Goal: Transaction & Acquisition: Book appointment/travel/reservation

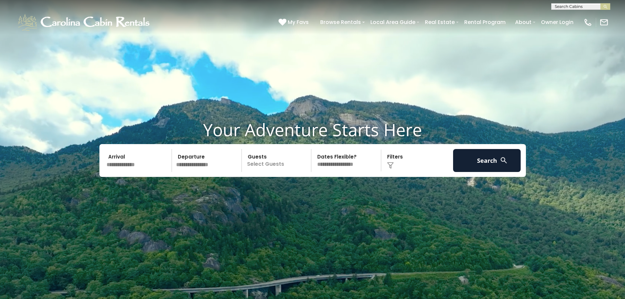
click at [123, 160] on input "text" at bounding box center [138, 160] width 68 height 23
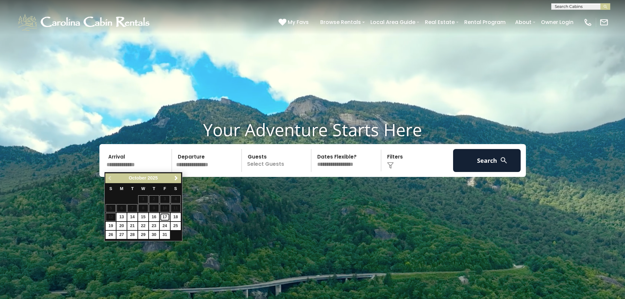
click at [166, 215] on link "17" at bounding box center [165, 217] width 10 height 8
type input "********"
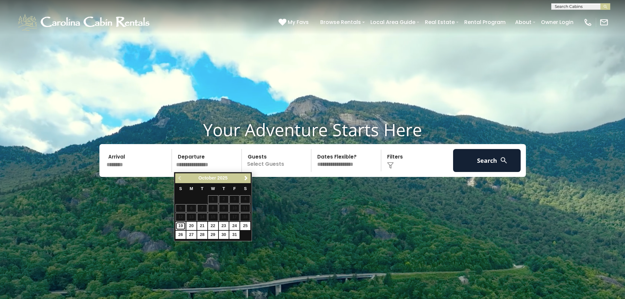
click at [179, 224] on link "19" at bounding box center [180, 226] width 10 height 8
type input "********"
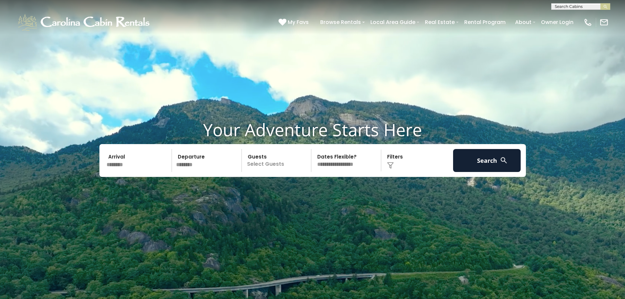
click at [274, 162] on p "Select Guests" at bounding box center [278, 160] width 68 height 23
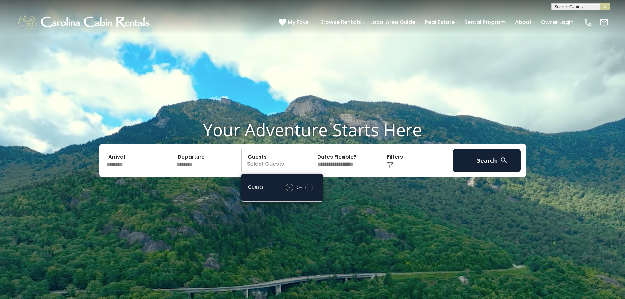
click at [312, 187] on div "+" at bounding box center [309, 188] width 8 height 8
click at [349, 162] on select "**********" at bounding box center [347, 160] width 68 height 23
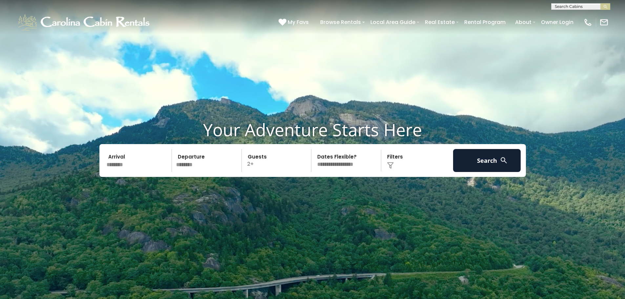
click at [411, 169] on div "Click to Choose" at bounding box center [417, 160] width 68 height 23
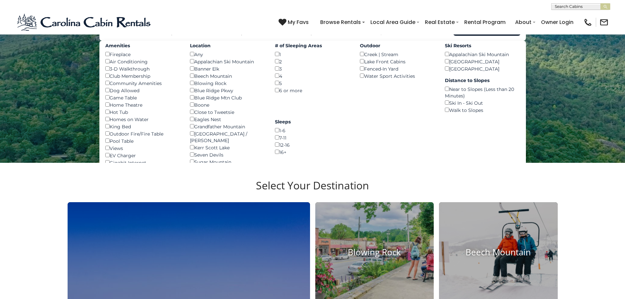
scroll to position [98, 0]
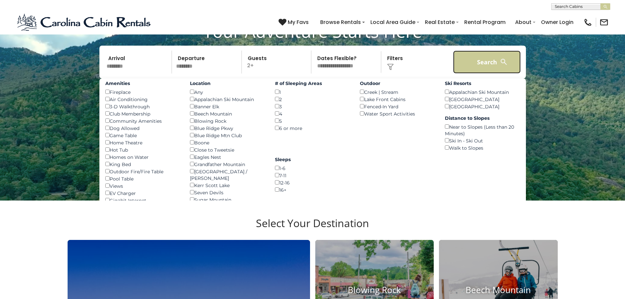
click at [492, 58] on button "Search" at bounding box center [487, 61] width 68 height 23
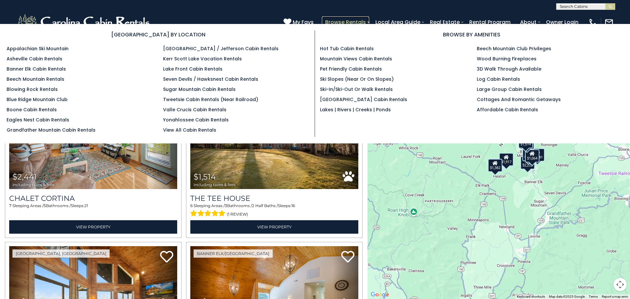
click at [364, 23] on link "Browse Rentals" at bounding box center [345, 21] width 47 height 11
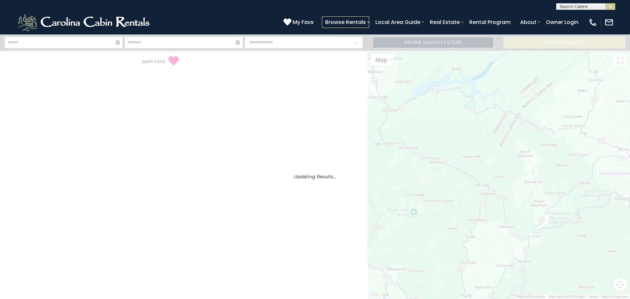
click at [364, 23] on link "Browse Rentals" at bounding box center [345, 21] width 47 height 11
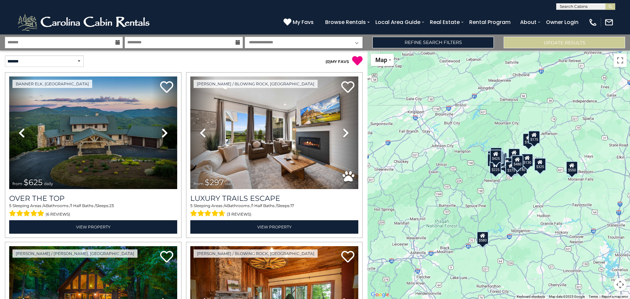
click at [272, 13] on div "(828) 295-6000 My Favs Browse Rentals Local Area Guide Activities & Attractions…" at bounding box center [315, 22] width 630 height 25
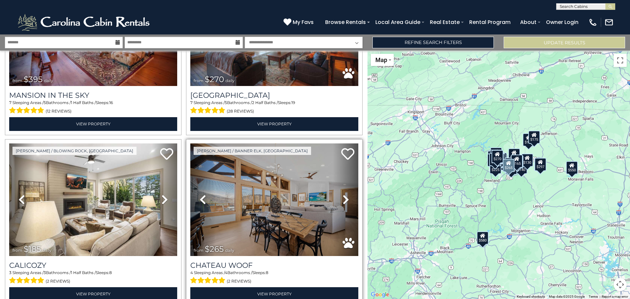
scroll to position [787, 0]
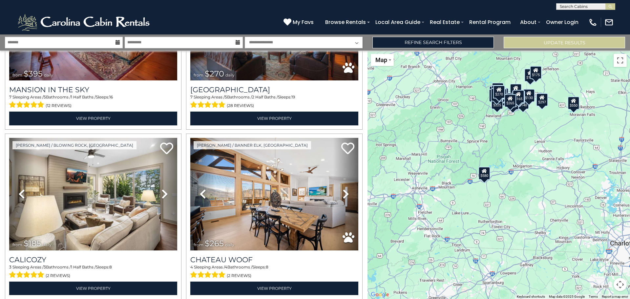
drag, startPoint x: 511, startPoint y: 230, endPoint x: 514, endPoint y: 164, distance: 66.3
click at [514, 164] on div "$625 $297 $175 $165 $300 $580 $290 $424 $395 $270 $185 $265 $230 $550 $349 $230…" at bounding box center [498, 174] width 262 height 248
click at [620, 61] on button "Toggle fullscreen view" at bounding box center [619, 60] width 13 height 13
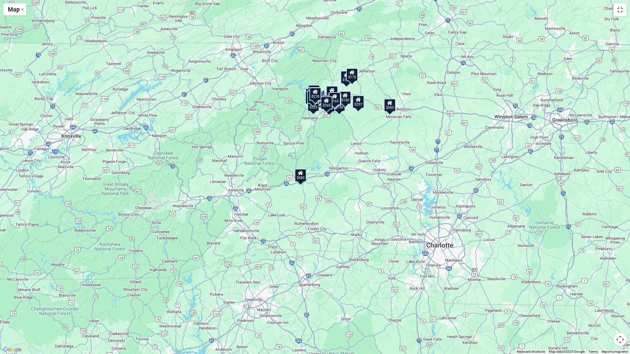
click at [303, 176] on div "$580" at bounding box center [300, 175] width 12 height 13
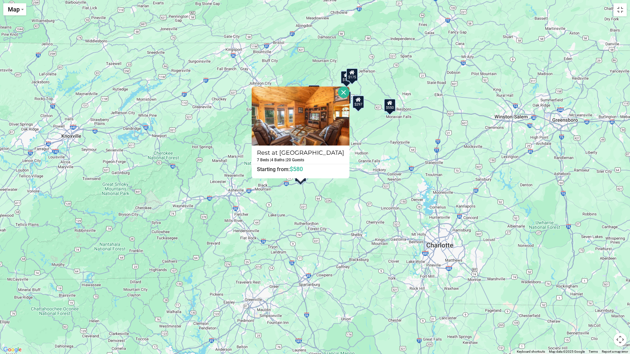
click at [339, 90] on button "Close" at bounding box center [343, 92] width 11 height 11
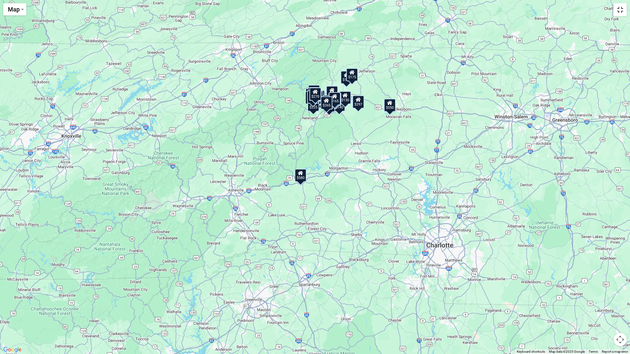
click at [614, 10] on button "Toggle fullscreen view" at bounding box center [619, 9] width 13 height 13
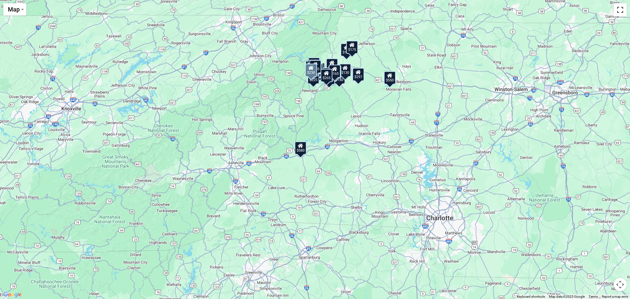
scroll to position [1115, 0]
